Goal: Task Accomplishment & Management: Complete application form

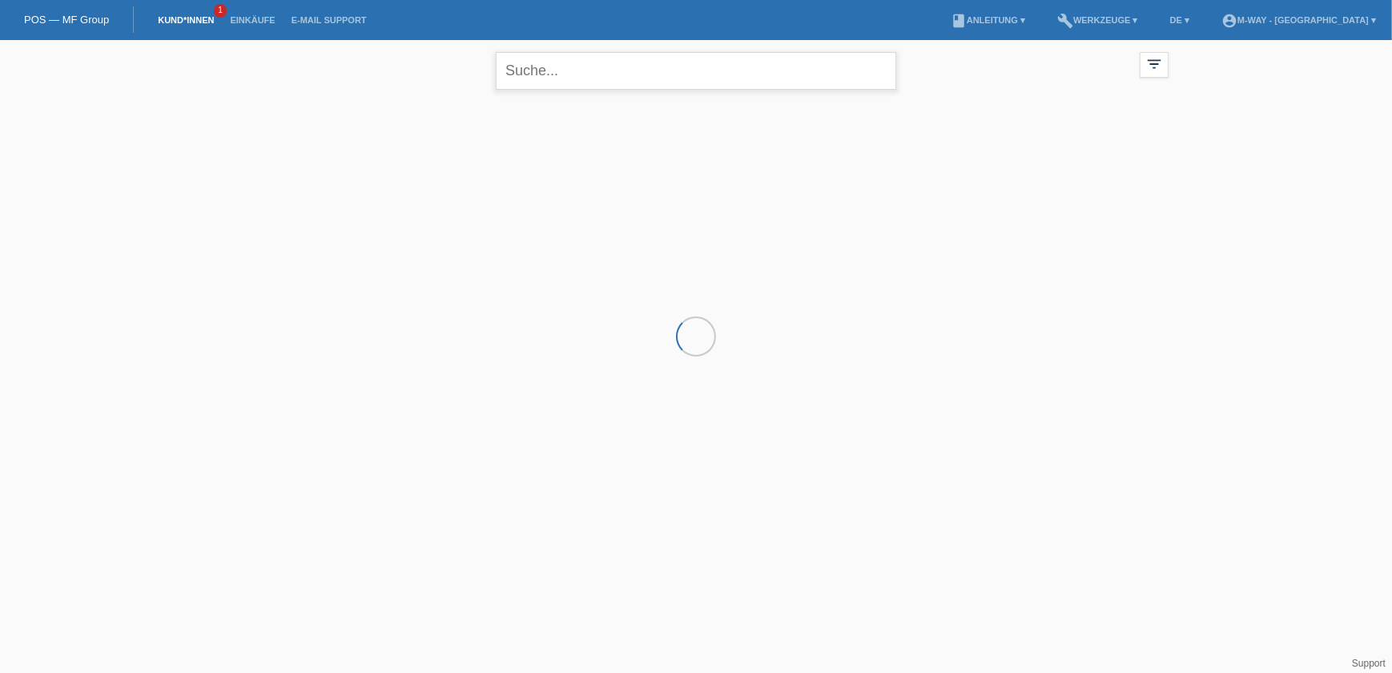
click at [577, 76] on input "text" at bounding box center [696, 71] width 401 height 38
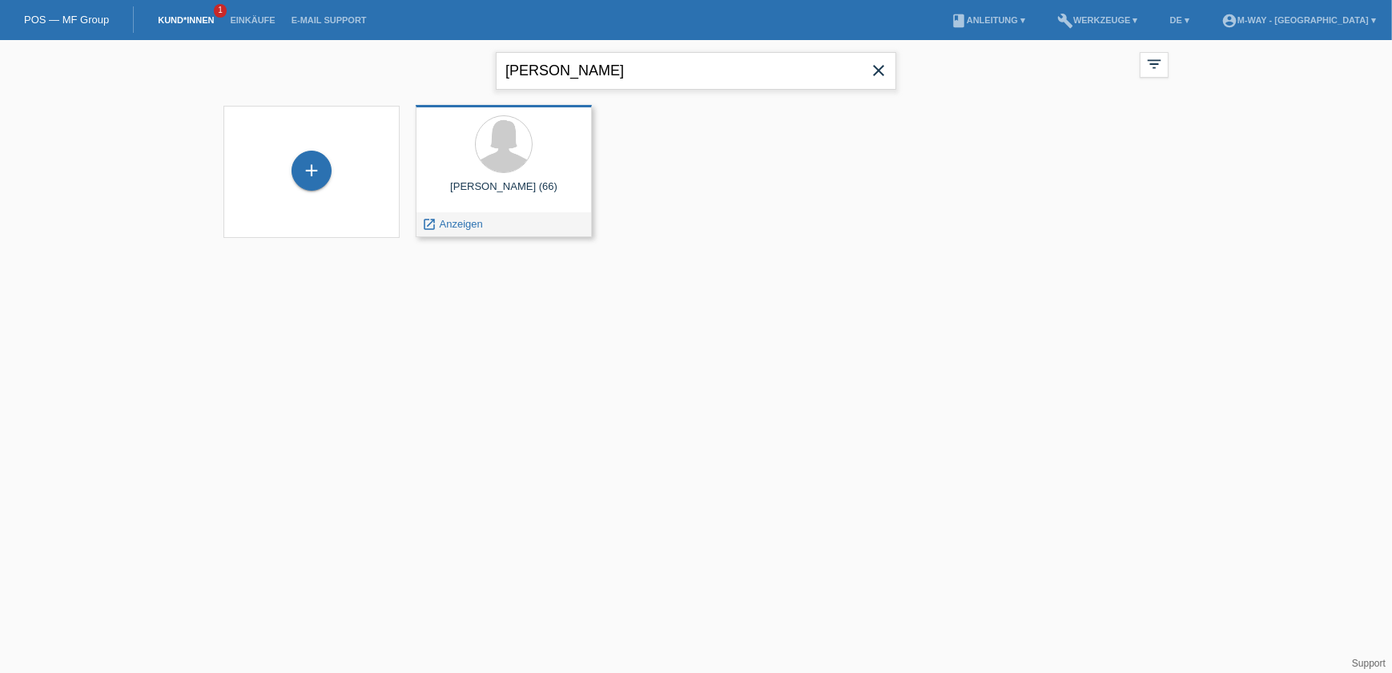
type input "[PERSON_NAME]"
click at [518, 184] on div "[PERSON_NAME] (66)" at bounding box center [504, 193] width 151 height 26
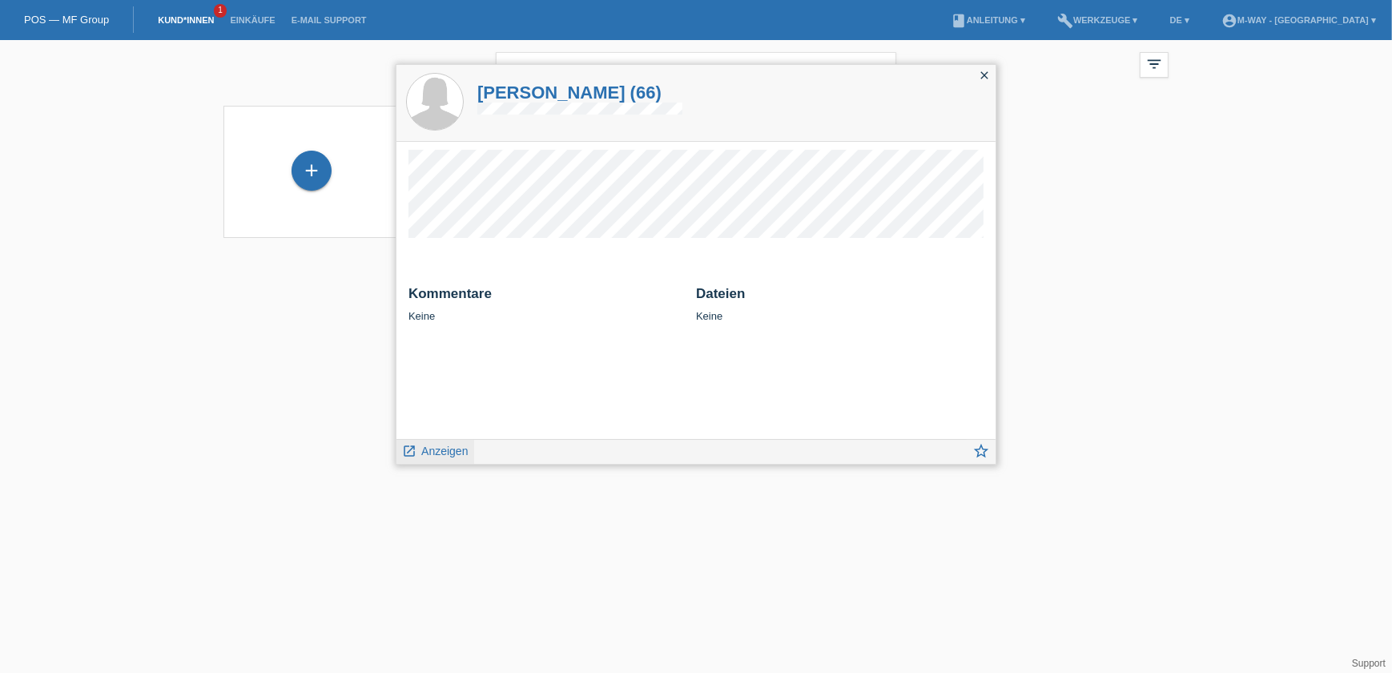
click at [439, 449] on span "Anzeigen" at bounding box center [444, 451] width 46 height 13
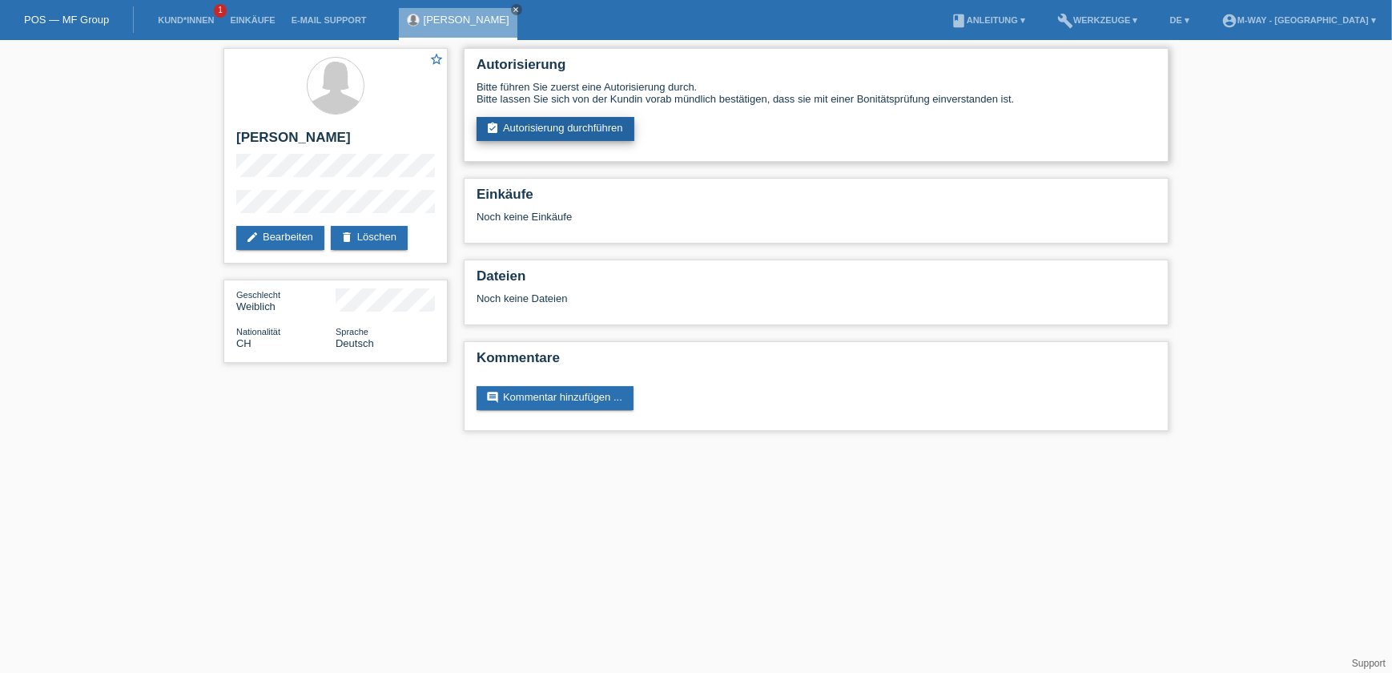
click at [531, 120] on link "assignment_turned_in Autorisierung durchführen" at bounding box center [556, 129] width 158 height 24
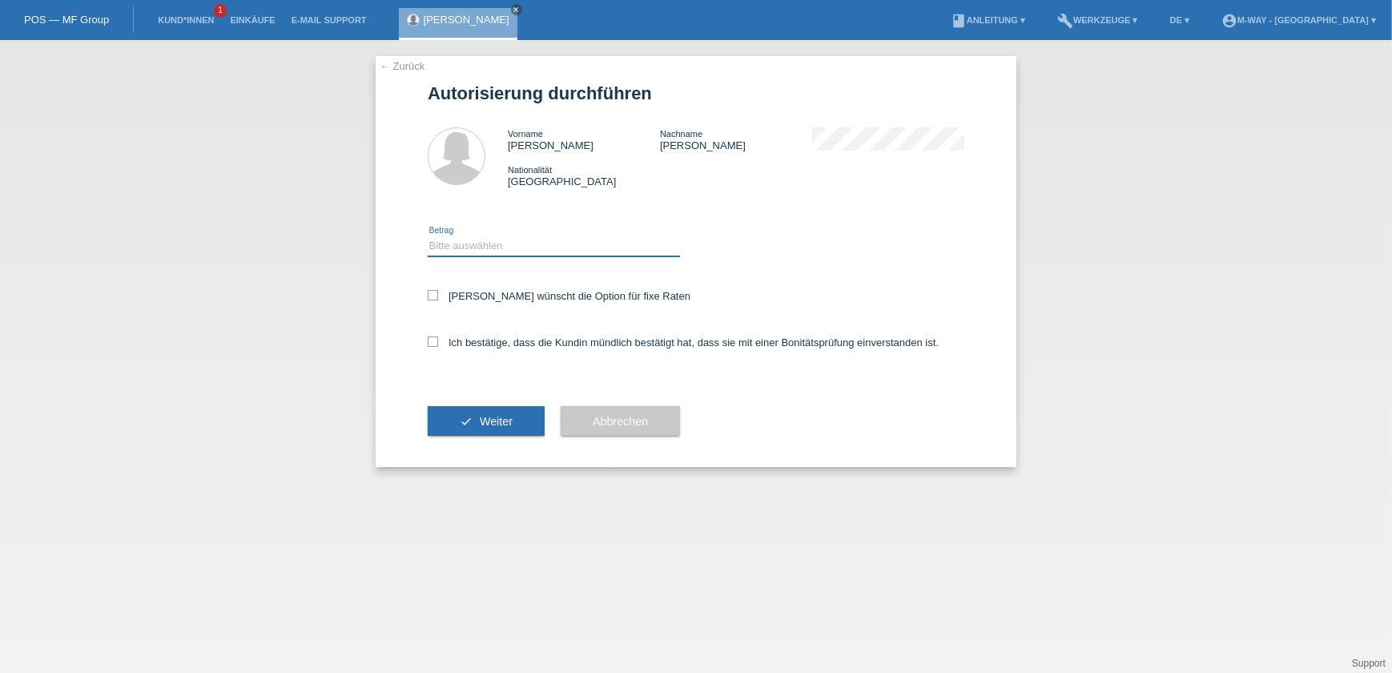
click at [530, 244] on select "Bitte auswählen CHF 1.00 - CHF 499.00 CHF 500.00 - CHF 1'999.00 CHF 2'000.00 - …" at bounding box center [554, 245] width 252 height 19
select select "3"
click at [428, 236] on select "Bitte auswählen CHF 1.00 - CHF 499.00 CHF 500.00 - CHF 1'999.00 CHF 2'000.00 - …" at bounding box center [554, 245] width 252 height 19
click at [473, 292] on label "Kundin wünscht die Option für fixe Raten" at bounding box center [559, 296] width 263 height 12
click at [438, 292] on input "Kundin wünscht die Option für fixe Raten" at bounding box center [433, 295] width 10 height 10
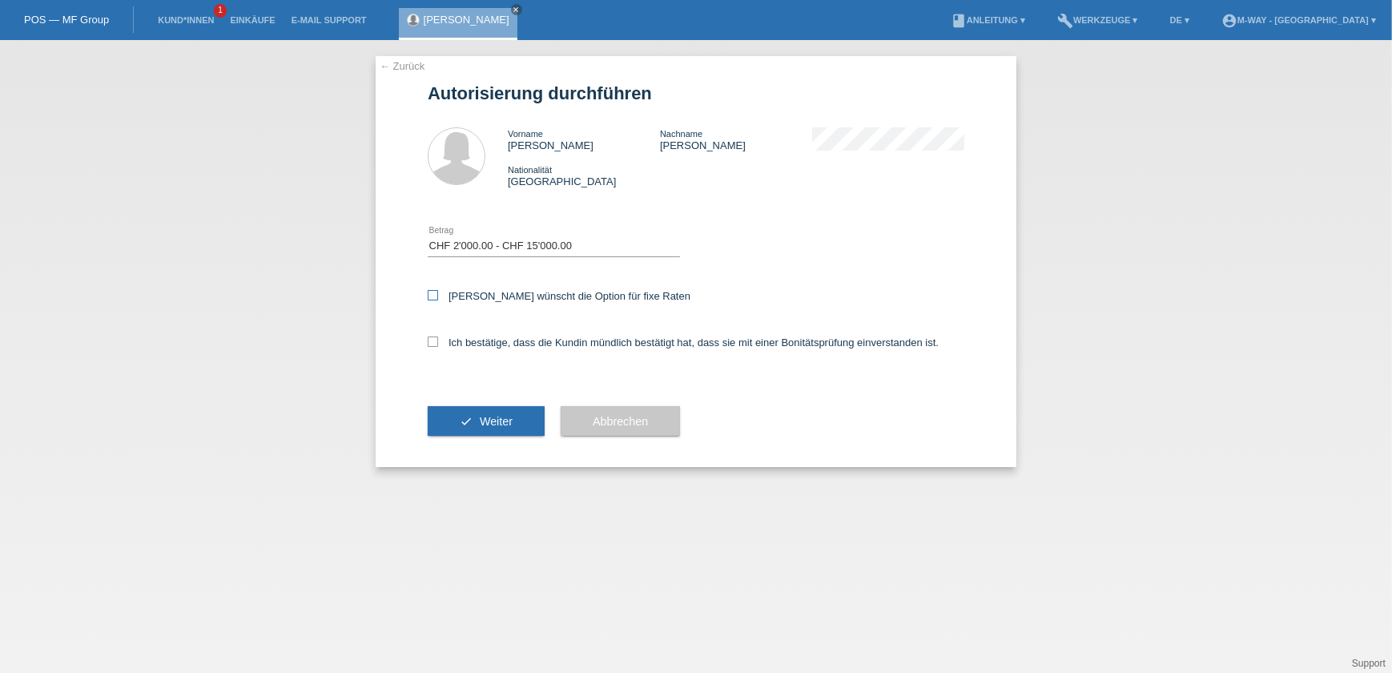
checkbox input "true"
click at [486, 336] on label "Ich bestätige, dass die Kundin mündlich bestätigt hat, dass sie mit einer Bonit…" at bounding box center [683, 342] width 511 height 12
click at [438, 336] on input "Ich bestätige, dass die Kundin mündlich bestätigt hat, dass sie mit einer Bonit…" at bounding box center [433, 341] width 10 height 10
checkbox input "true"
click at [497, 427] on button "check Weiter" at bounding box center [486, 421] width 117 height 30
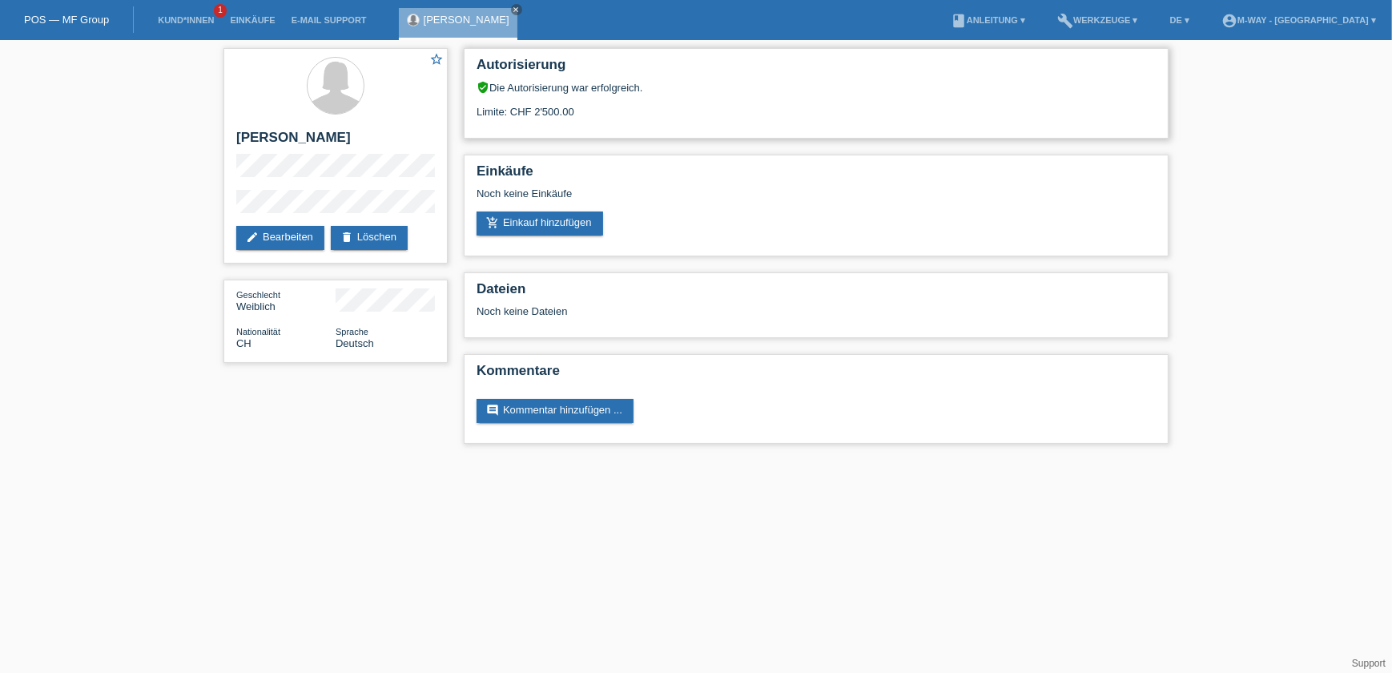
click at [623, 108] on div "Limite: CHF 2'500.00" at bounding box center [816, 106] width 679 height 24
click at [570, 107] on div "Limite: CHF 2'500.00" at bounding box center [816, 106] width 679 height 24
click at [609, 111] on div "Limite: CHF 2'500.00" at bounding box center [816, 106] width 679 height 24
click at [773, 460] on html "POS — MF Group Kund*innen 1 Einkäufe E-Mail Support Marie Suzanne Felix close m…" at bounding box center [696, 230] width 1392 height 460
click at [799, 376] on h2 "Kommentare" at bounding box center [816, 375] width 679 height 24
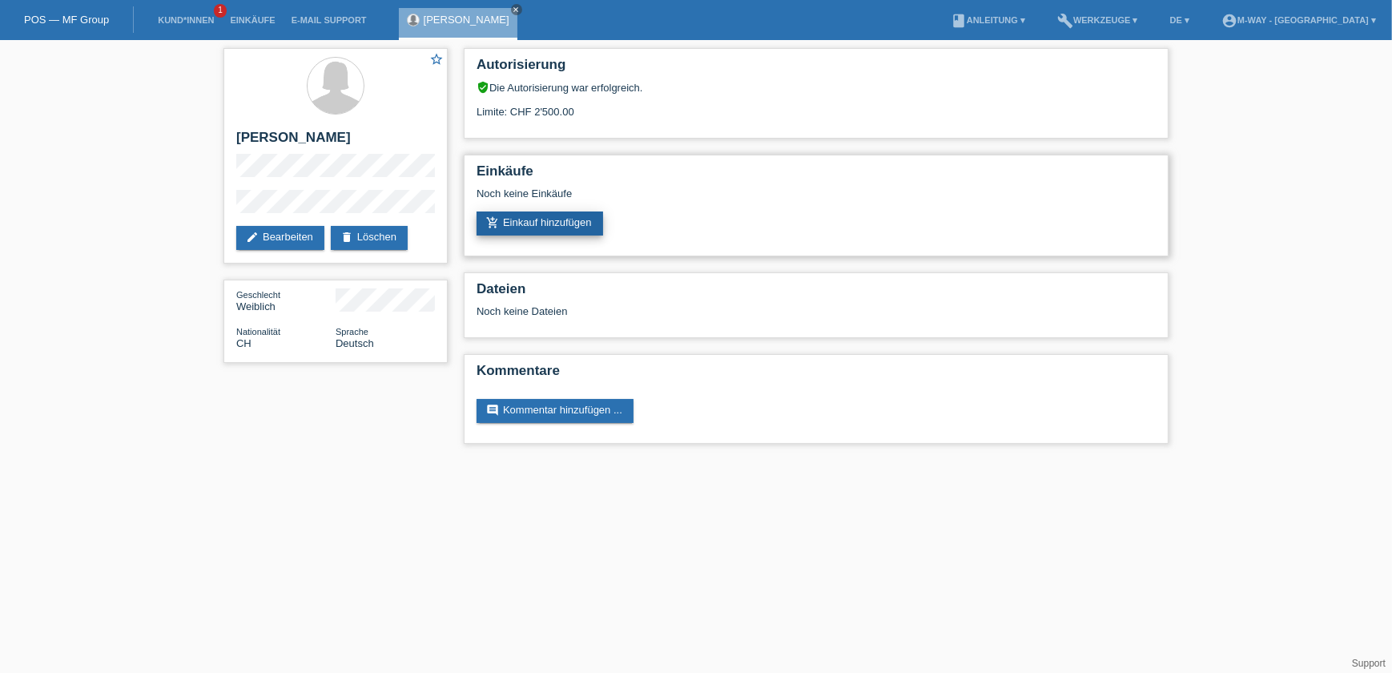
click at [561, 218] on link "add_shopping_cart Einkauf hinzufügen" at bounding box center [540, 224] width 127 height 24
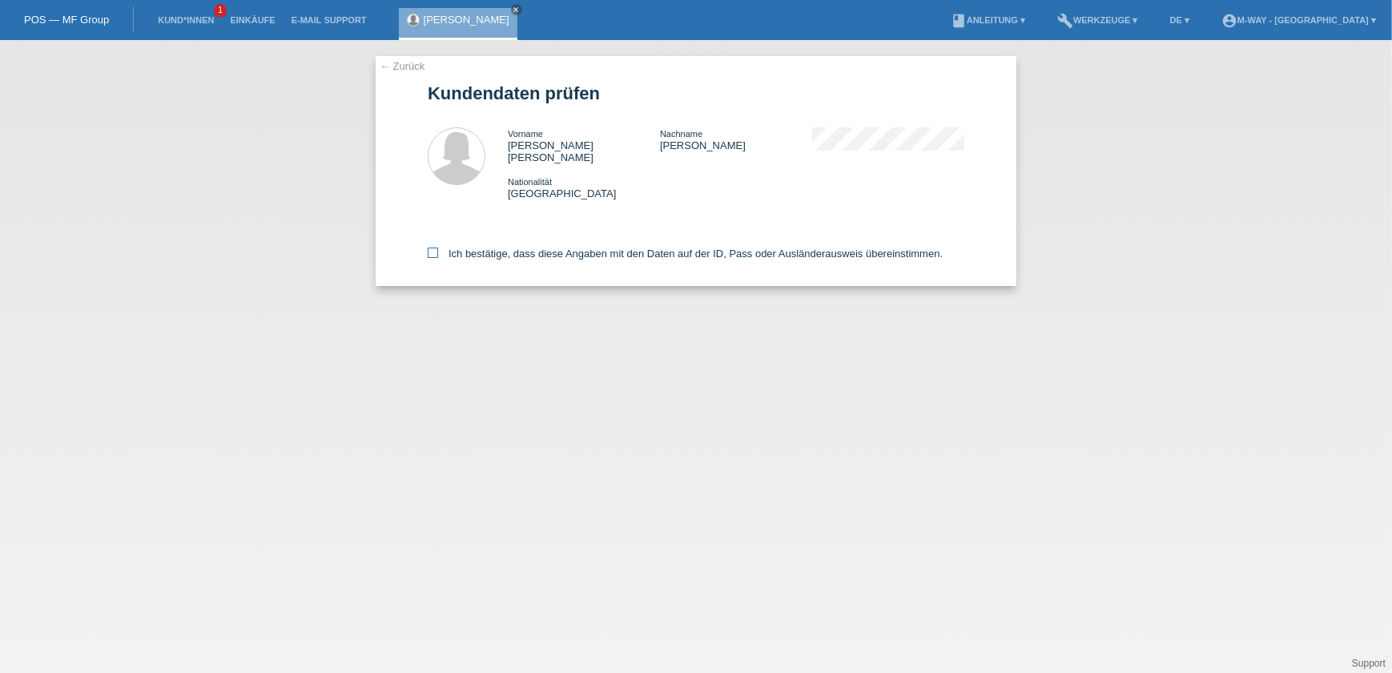
click at [469, 248] on label "Ich bestätige, dass diese Angaben mit den Daten auf der ID, Pass oder Ausländer…" at bounding box center [685, 254] width 515 height 12
click at [438, 248] on input "Ich bestätige, dass diese Angaben mit den Daten auf der ID, Pass oder Ausländer…" at bounding box center [433, 253] width 10 height 10
checkbox input "true"
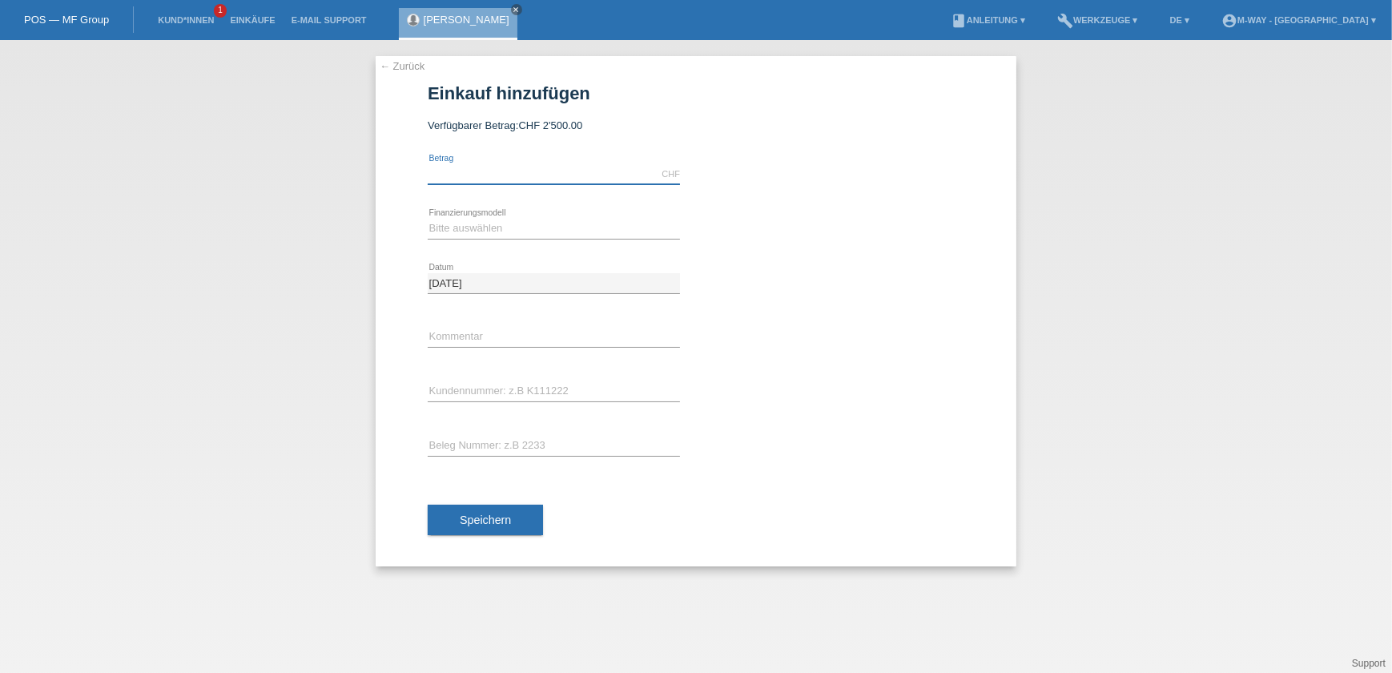
click at [534, 175] on input "text" at bounding box center [554, 174] width 252 height 20
type input "2500.00"
click at [520, 228] on select "Bitte auswählen Fixe Raten Kauf auf Rechnung mit Teilzahlungsoption" at bounding box center [554, 228] width 252 height 19
select select "77"
click at [428, 219] on select "Bitte auswählen Fixe Raten Kauf auf Rechnung mit Teilzahlungsoption" at bounding box center [554, 228] width 252 height 19
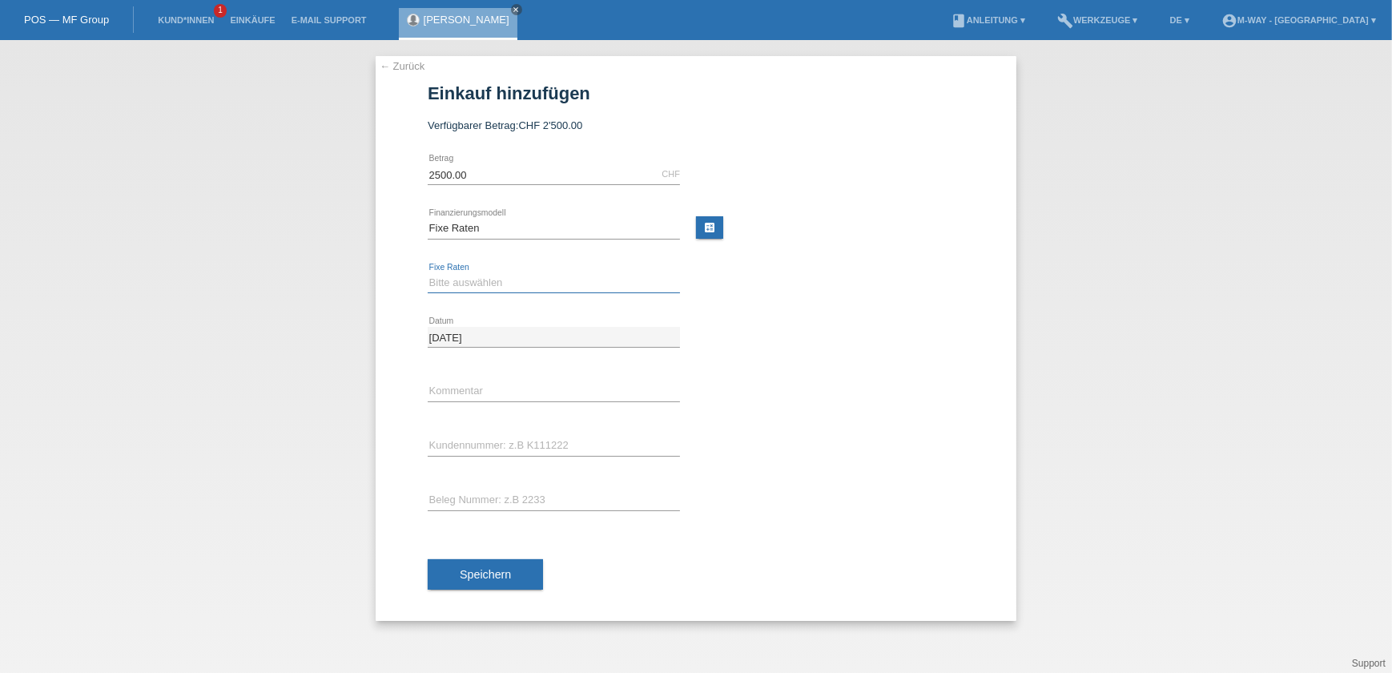
click at [508, 279] on select "Bitte auswählen 4 Raten 5 Raten 6 Raten 7 Raten 8 Raten 9 Raten 10 Raten 11 Rat…" at bounding box center [554, 282] width 252 height 19
click at [503, 389] on input "text" at bounding box center [554, 391] width 252 height 20
click at [506, 271] on div "Bitte auswählen 4 Raten 5 Raten 6 Raten 7 Raten 8 Raten 9 Raten 10 Raten 11 Rat…" at bounding box center [554, 283] width 252 height 54
click at [505, 279] on select "Bitte auswählen 4 Raten 5 Raten 6 Raten 7 Raten 8 Raten 9 Raten 10 Raten 11 Rat…" at bounding box center [554, 282] width 252 height 19
select select "202"
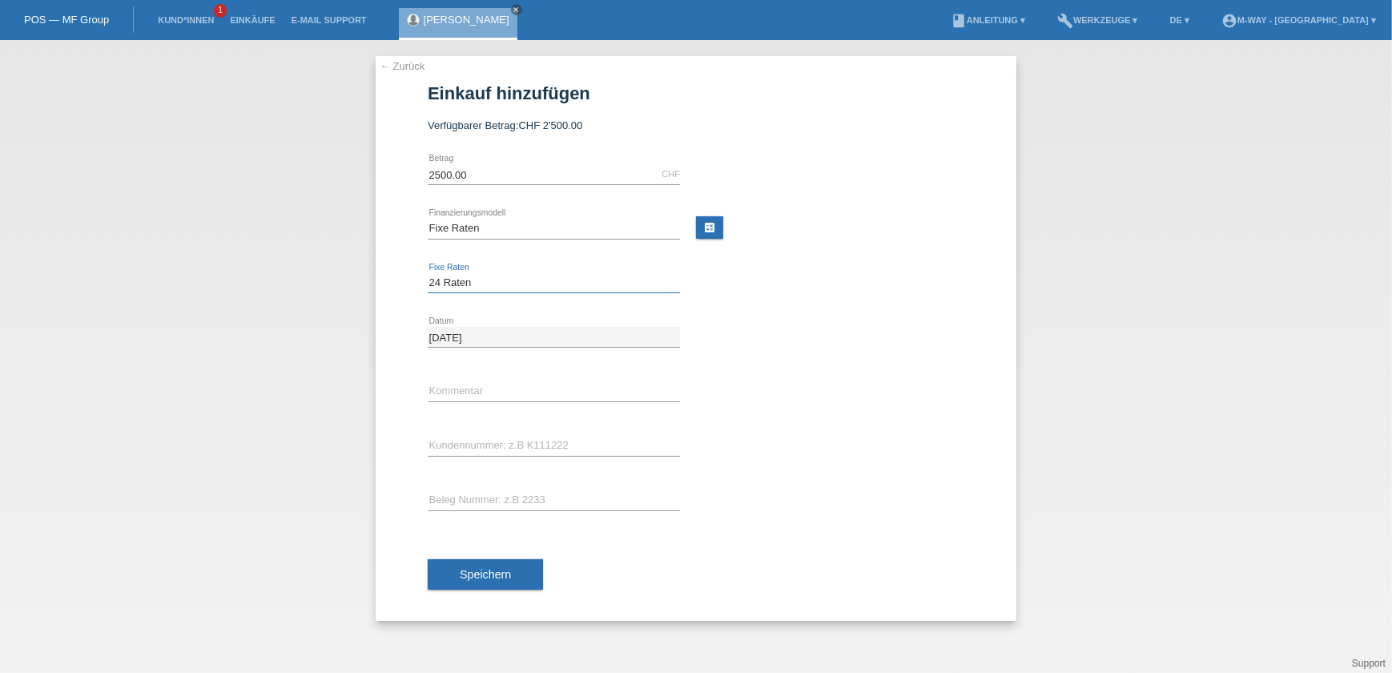
click at [428, 273] on select "Bitte auswählen 4 Raten 5 Raten 6 Raten 7 Raten 8 Raten 9 Raten 10 Raten 11 Rat…" at bounding box center [554, 282] width 252 height 19
click at [482, 391] on input "text" at bounding box center [554, 391] width 252 height 20
click at [495, 437] on input "text" at bounding box center [554, 446] width 252 height 20
type input "K067884"
click at [473, 497] on input "text" at bounding box center [554, 500] width 252 height 20
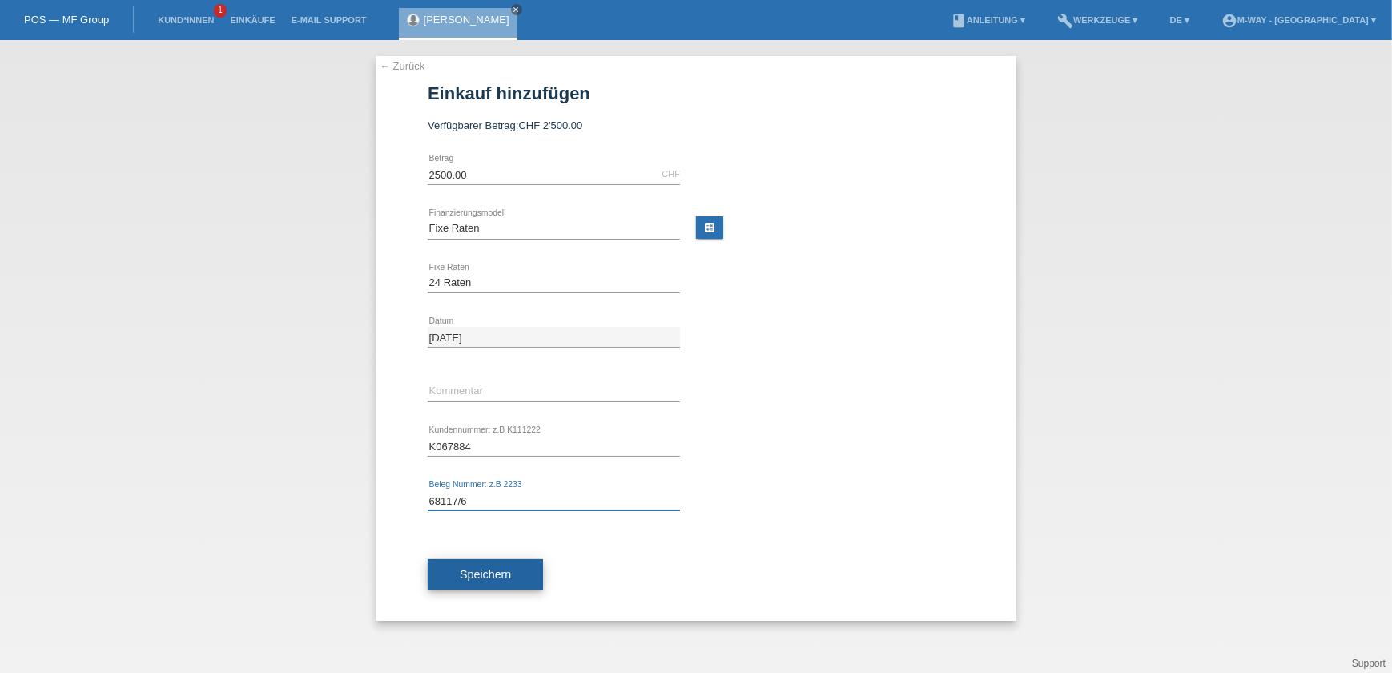
type input "68117/6"
click at [490, 562] on button "Speichern" at bounding box center [485, 574] width 115 height 30
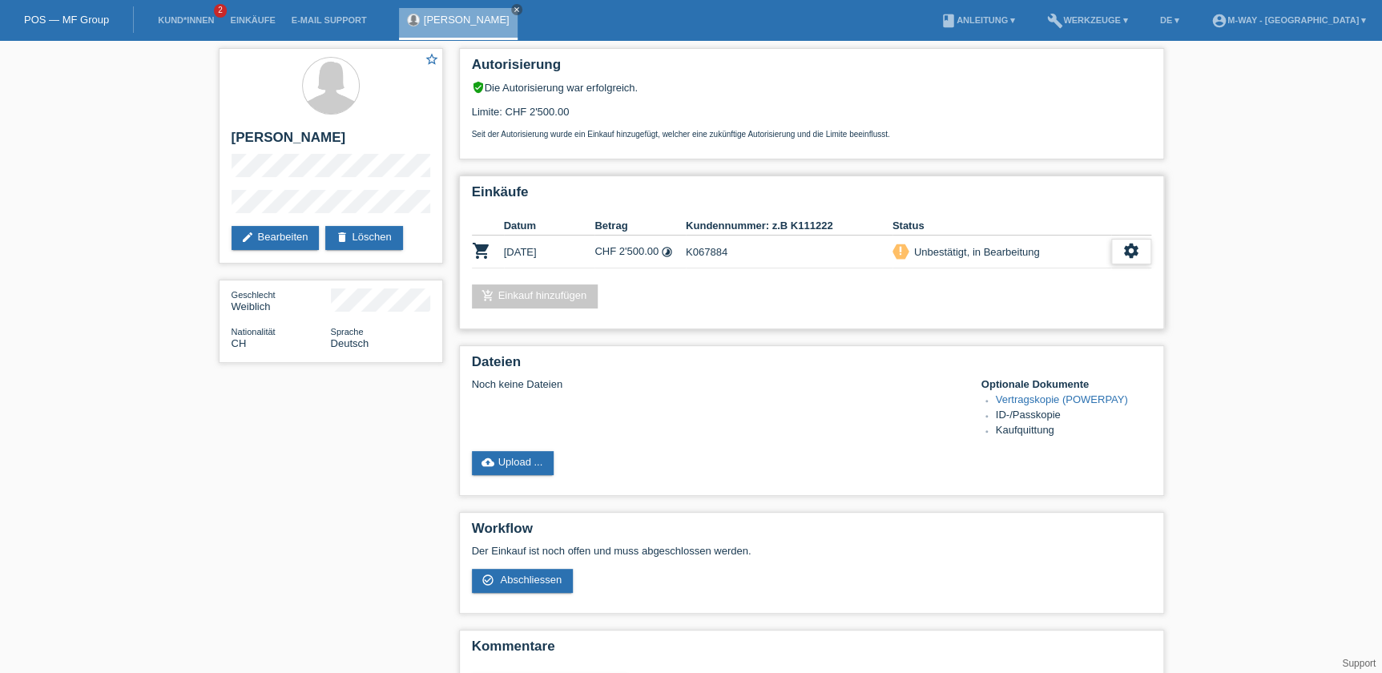
click at [1128, 244] on icon "settings" at bounding box center [1131, 251] width 18 height 18
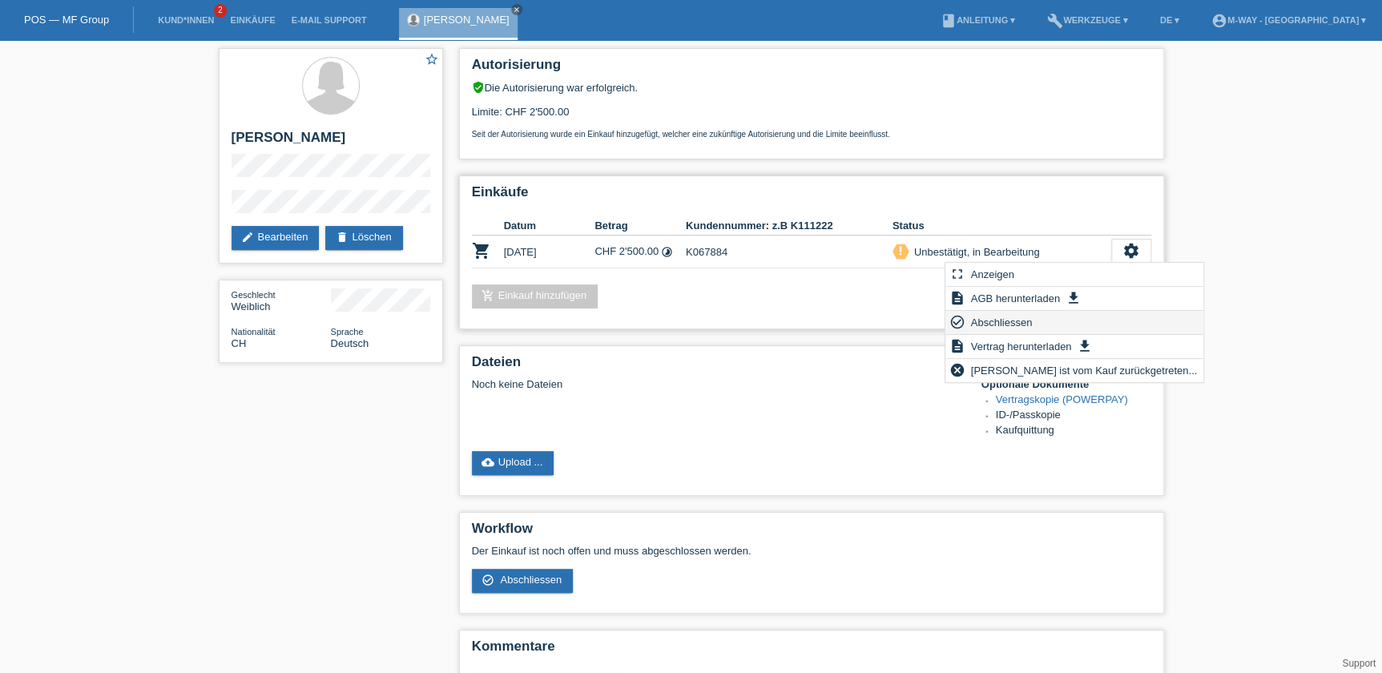
click at [1035, 320] on div "check_circle_outline Abschliessen" at bounding box center [1074, 323] width 258 height 24
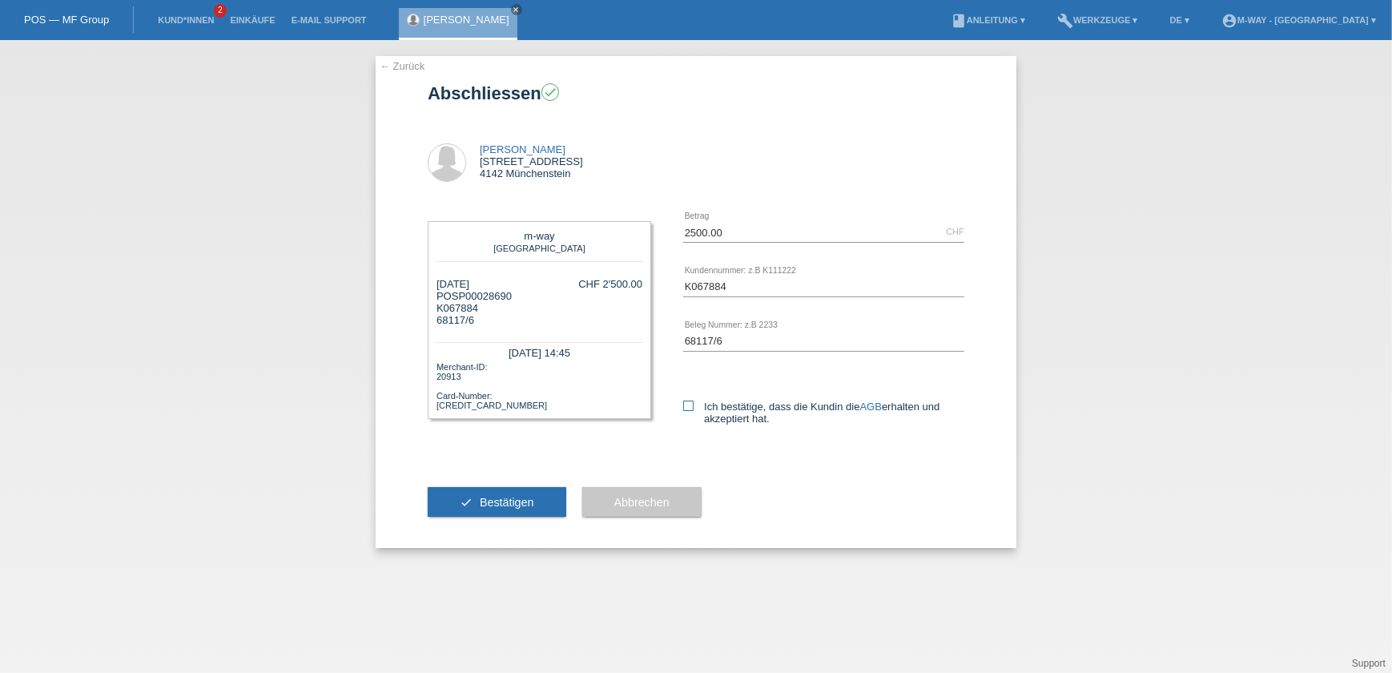
click at [688, 404] on icon at bounding box center [688, 406] width 10 height 10
click at [688, 404] on input "Ich bestätige, dass die Kundin die AGB erhalten und akzeptiert hat." at bounding box center [688, 406] width 10 height 10
checkbox input "true"
click at [487, 505] on span "Bestätigen" at bounding box center [507, 502] width 54 height 13
